Goal: Information Seeking & Learning: Learn about a topic

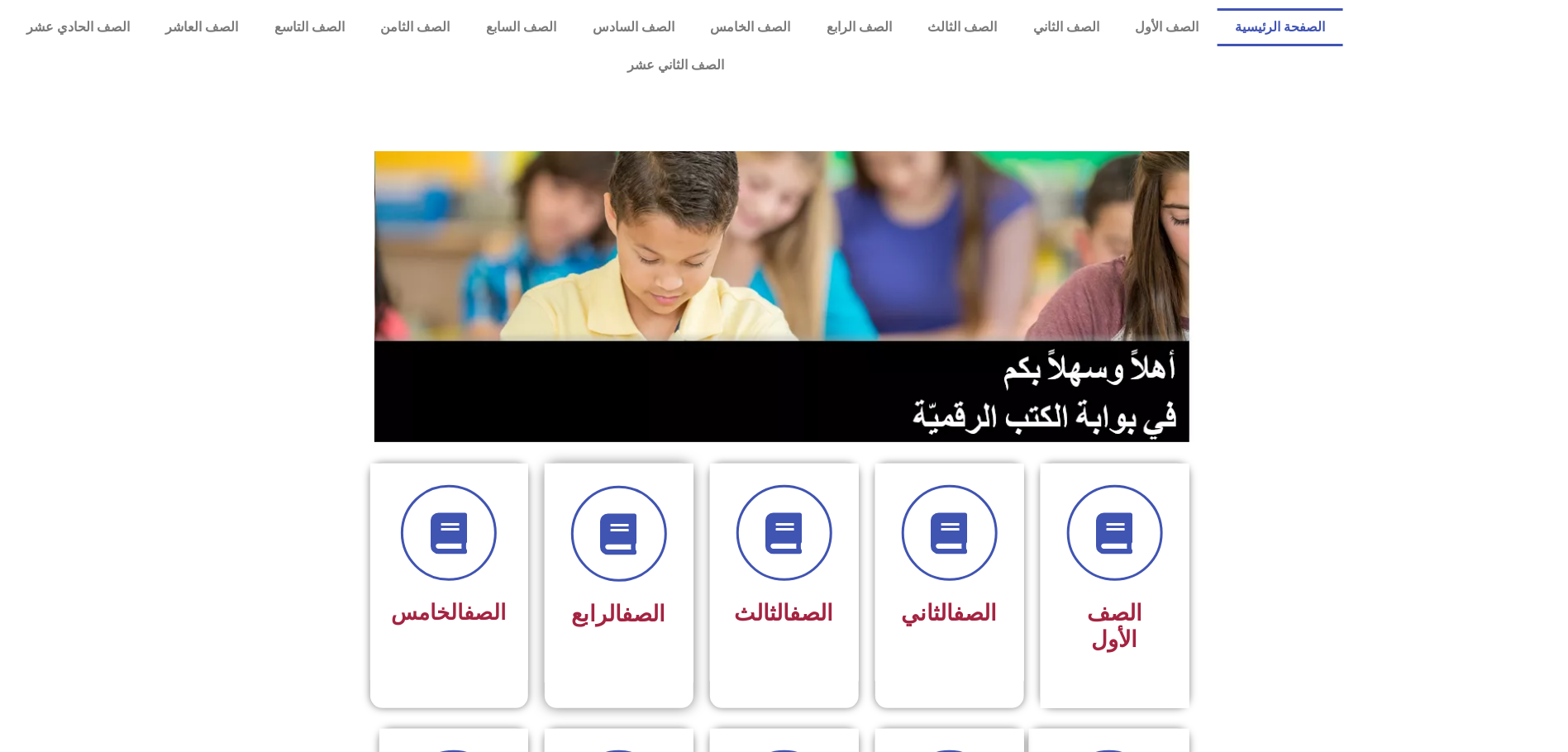
click at [611, 601] on span "الصف الرابع" at bounding box center [619, 614] width 94 height 27
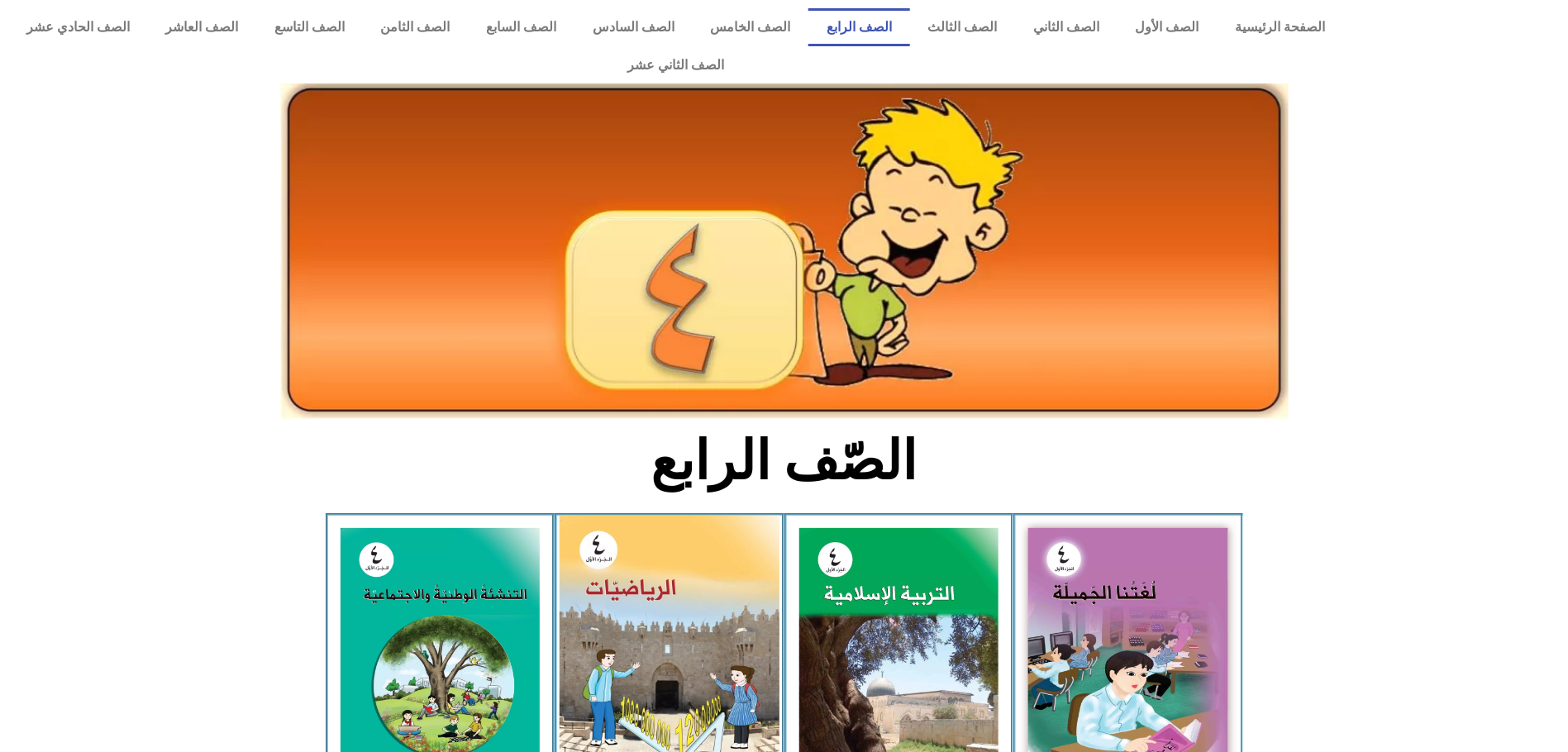
click at [681, 599] on img at bounding box center [670, 653] width 219 height 275
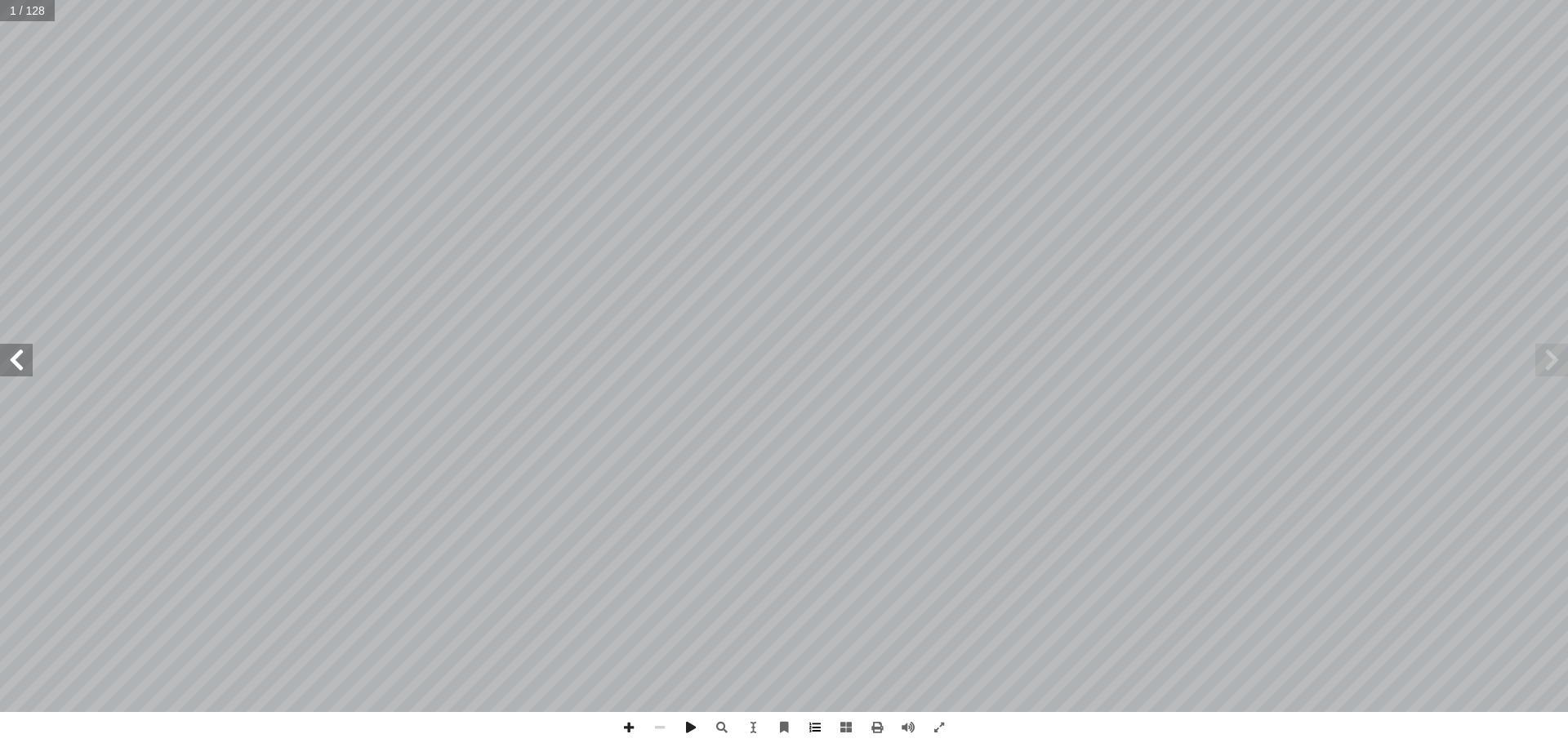
click at [818, 730] on span at bounding box center [815, 728] width 31 height 31
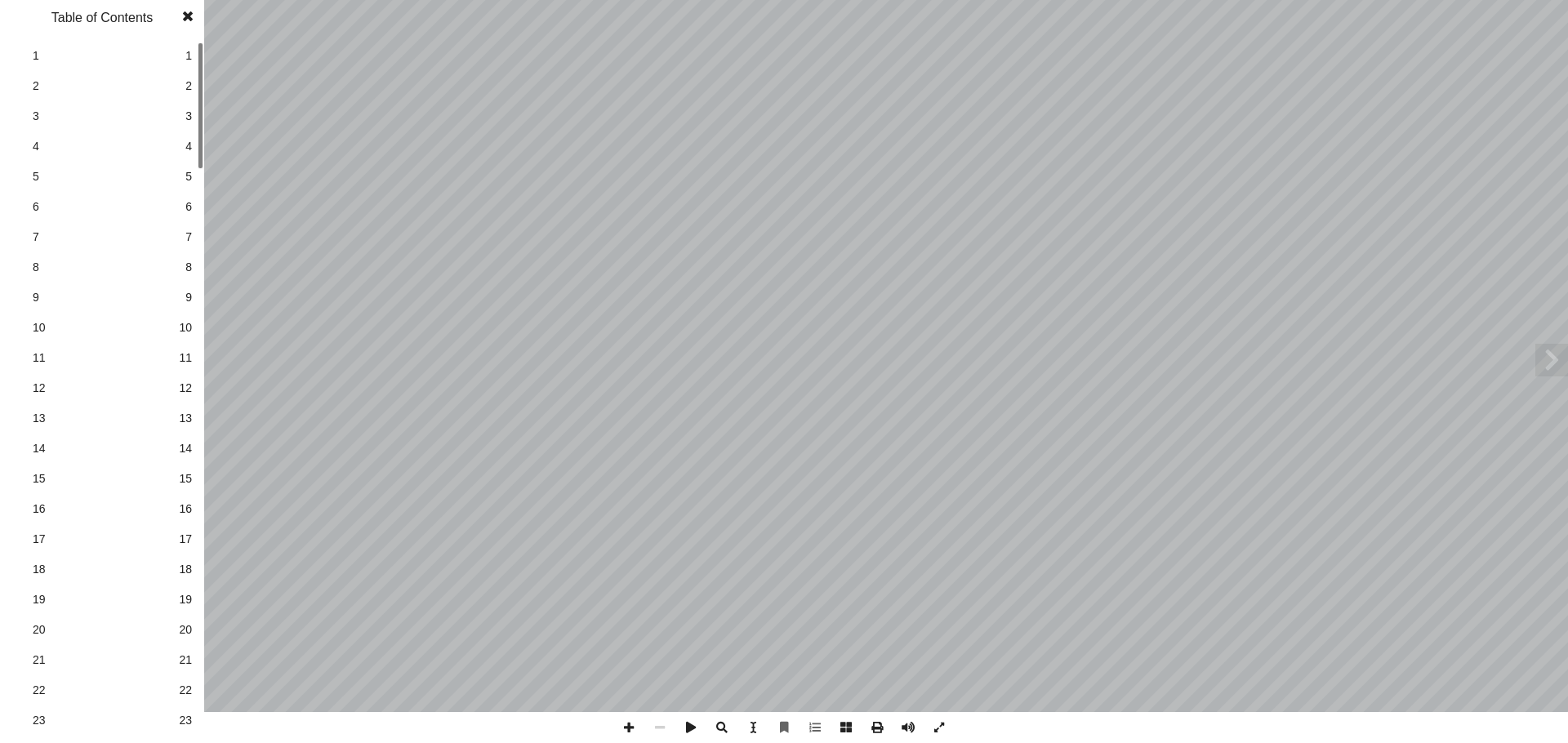
click at [190, 579] on link "18 18" at bounding box center [100, 570] width 184 height 30
click at [182, 593] on span "19" at bounding box center [185, 600] width 13 height 17
click at [182, 598] on span "19" at bounding box center [185, 600] width 13 height 17
click at [190, 13] on span at bounding box center [187, 16] width 30 height 33
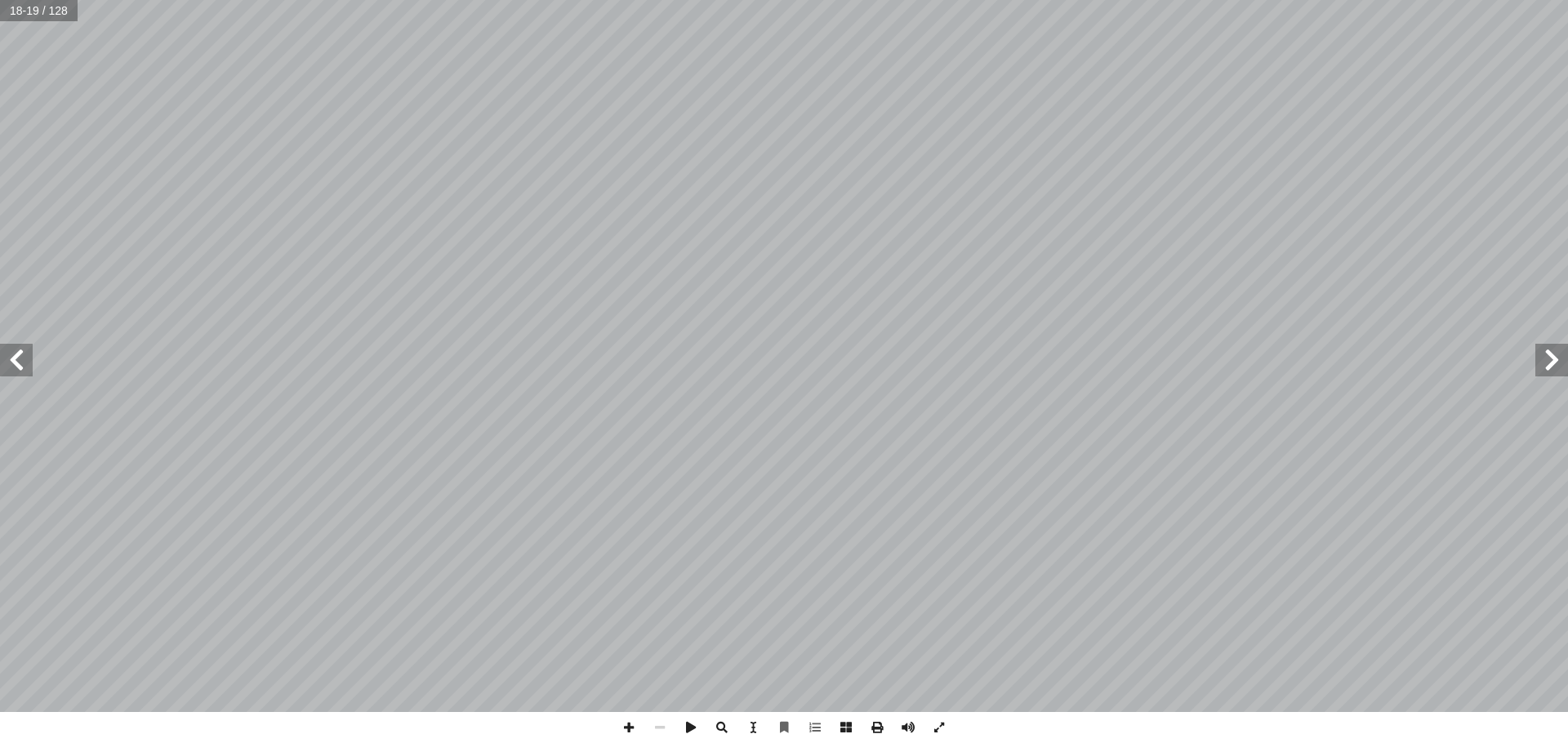
click at [11, 353] on span at bounding box center [16, 360] width 33 height 33
click at [627, 730] on span at bounding box center [629, 728] width 31 height 31
